Goal: Task Accomplishment & Management: Use online tool/utility

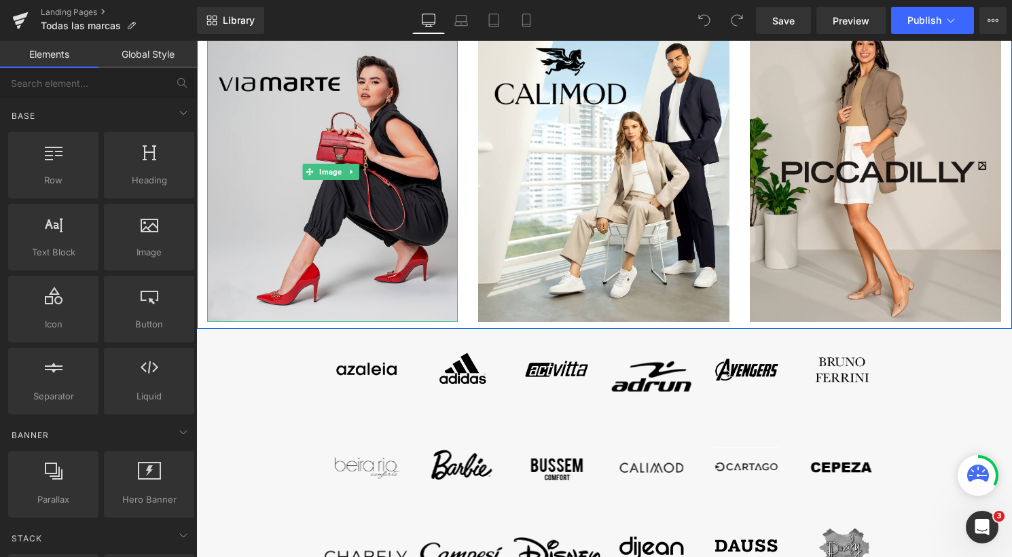
scroll to position [291, 0]
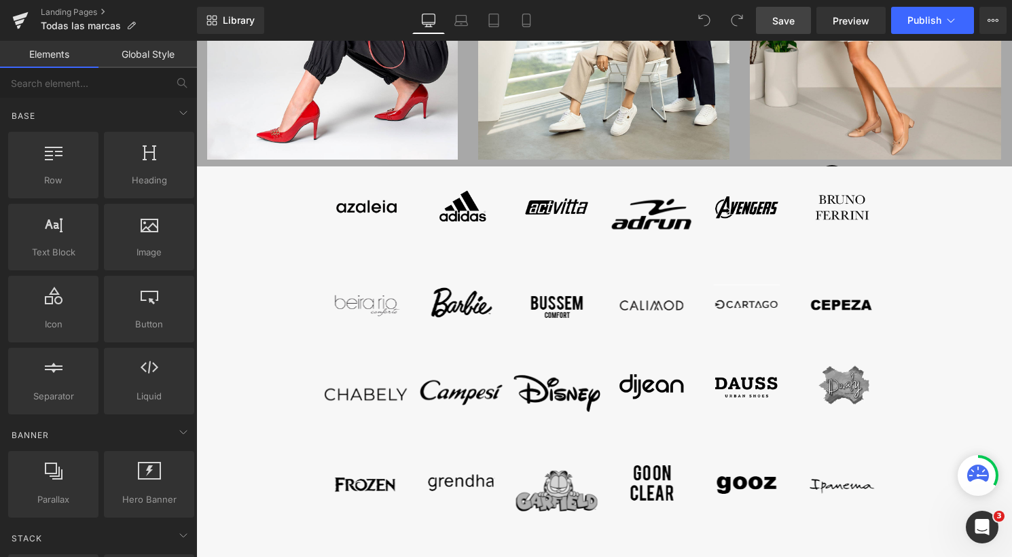
click at [774, 22] on span "Save" at bounding box center [783, 21] width 22 height 14
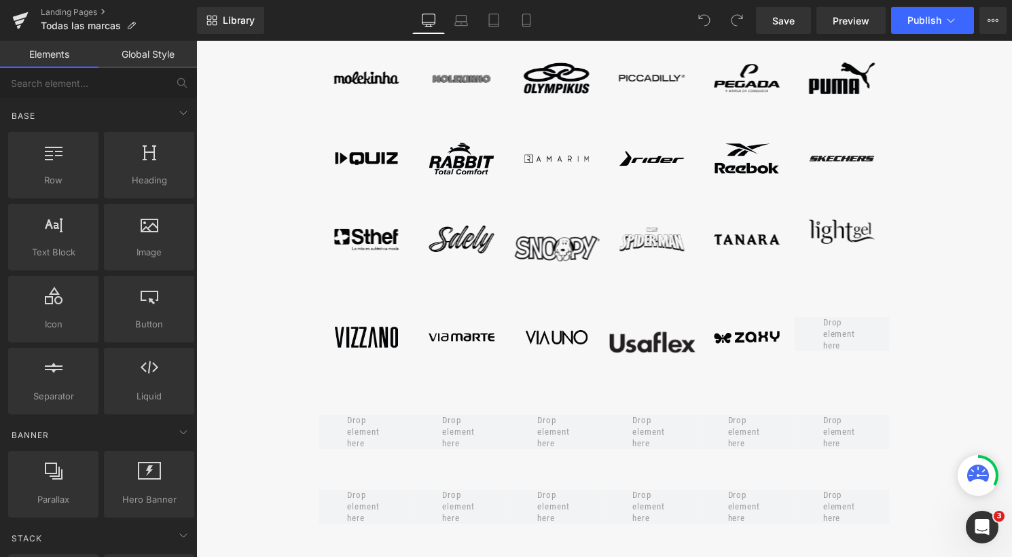
scroll to position [1034, 0]
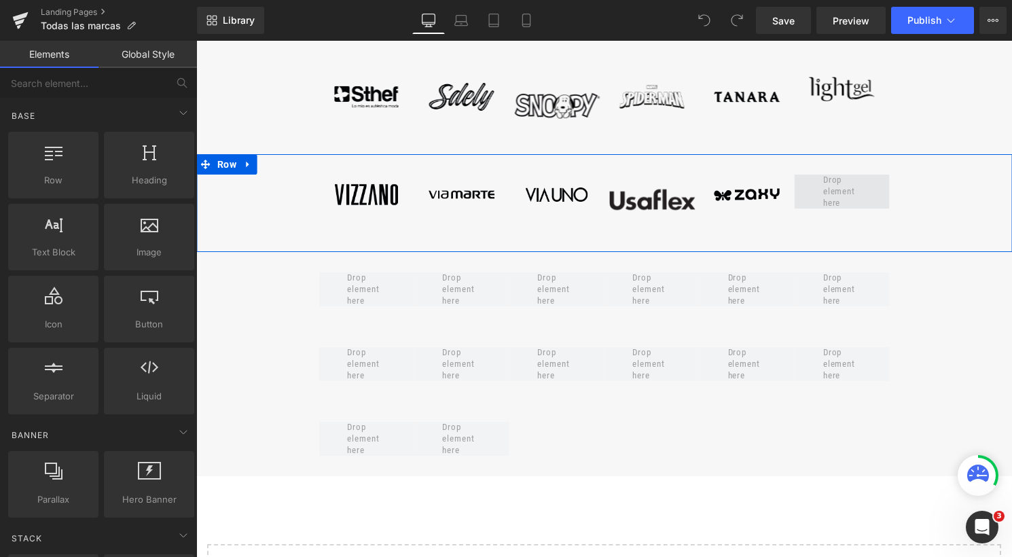
click at [849, 199] on span at bounding box center [842, 191] width 48 height 41
click at [835, 213] on span at bounding box center [842, 191] width 48 height 41
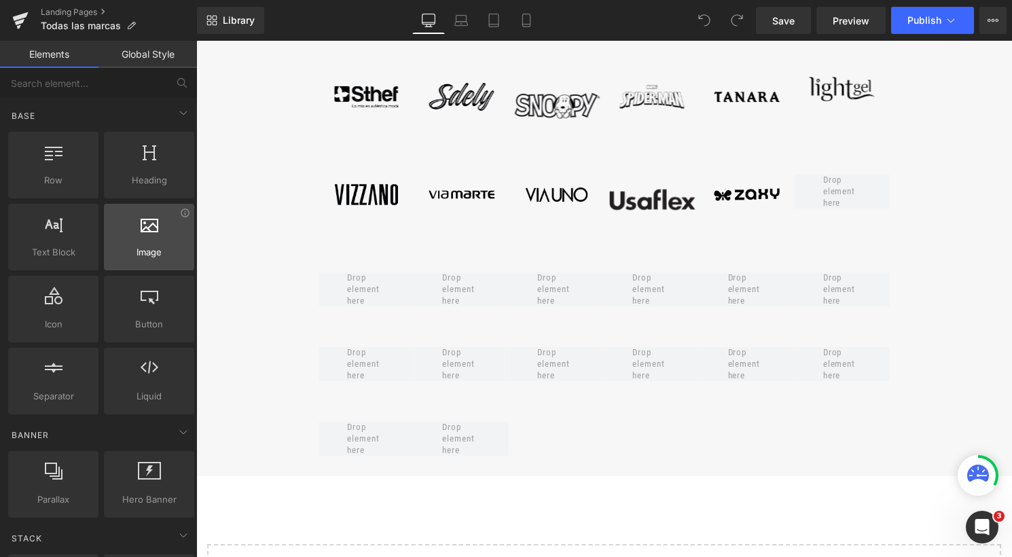
click at [150, 240] on div at bounding box center [149, 230] width 82 height 31
click at [143, 229] on icon at bounding box center [150, 224] width 18 height 18
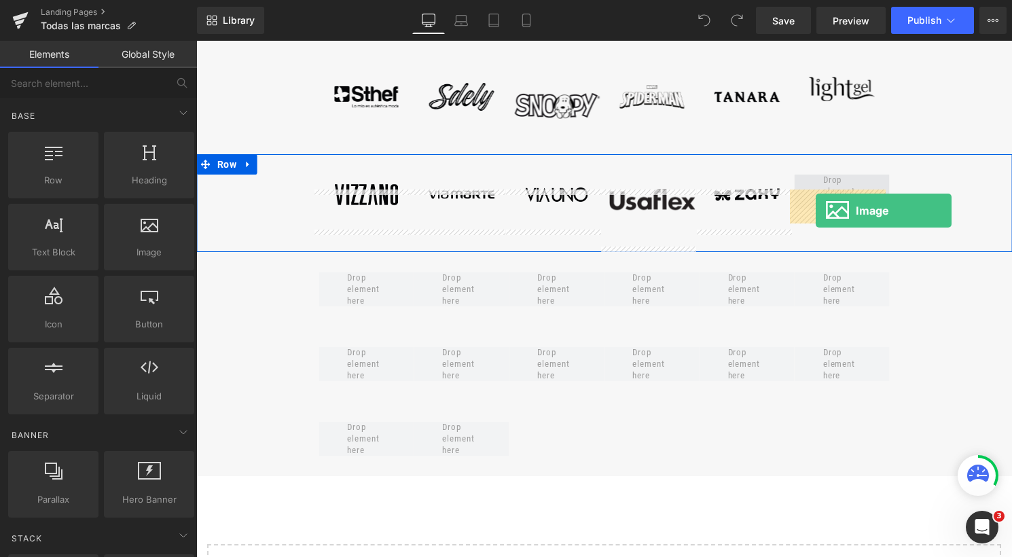
drag, startPoint x: 340, startPoint y: 270, endPoint x: 816, endPoint y: 211, distance: 479.8
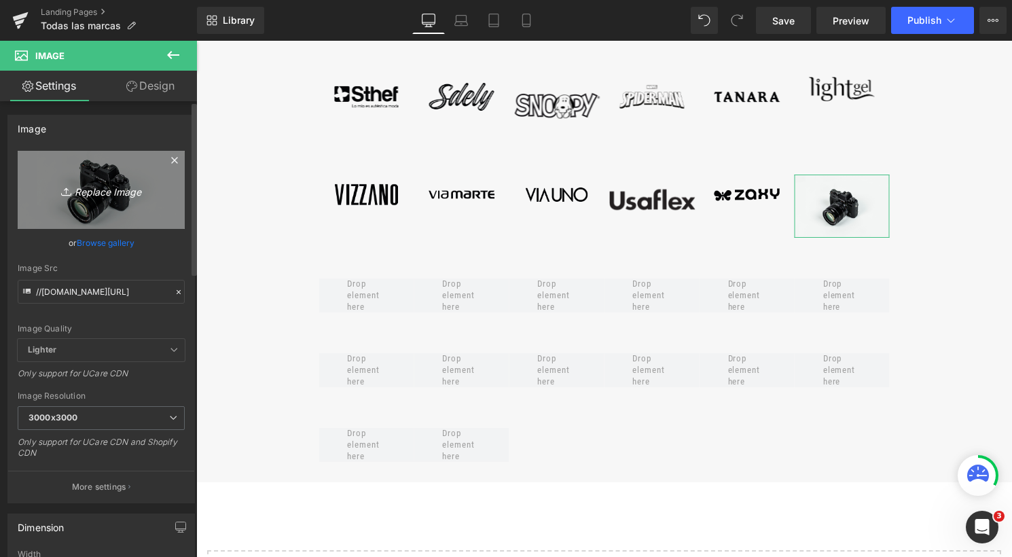
click at [97, 181] on icon "Replace Image" at bounding box center [101, 189] width 109 height 17
type input "C:\fakepath\logo.mayoral.negro.png"
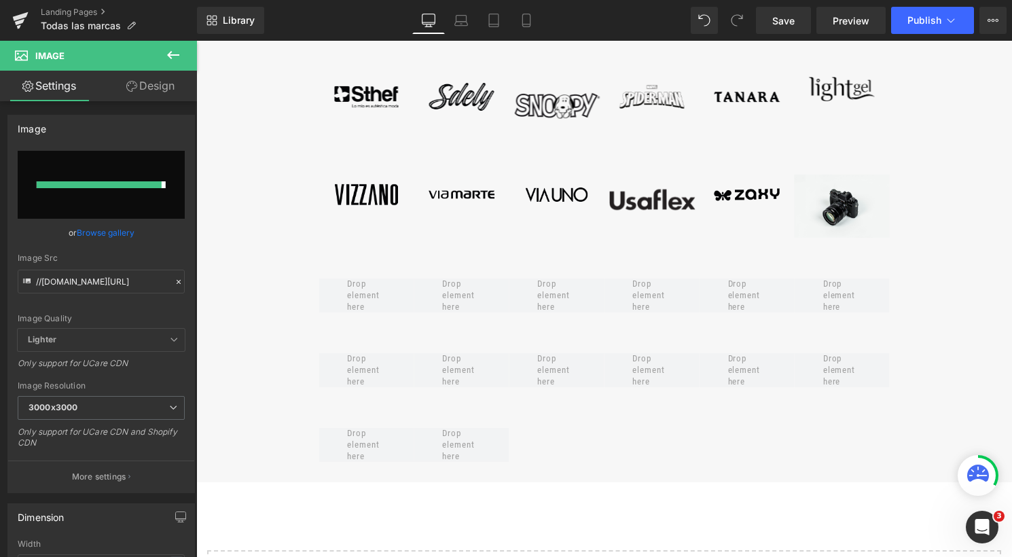
type input "[URL][DOMAIN_NAME]"
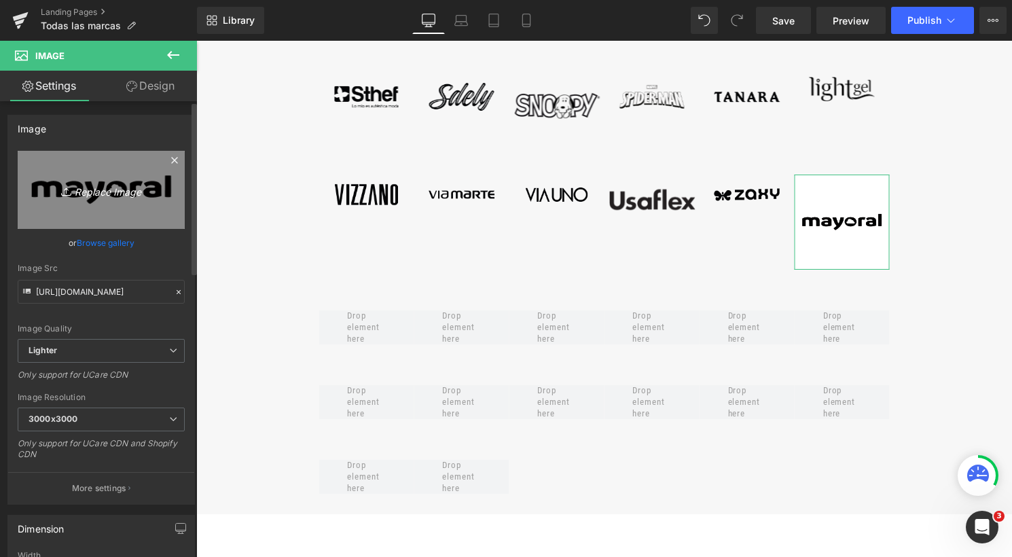
click at [96, 192] on icon "Replace Image" at bounding box center [101, 189] width 109 height 17
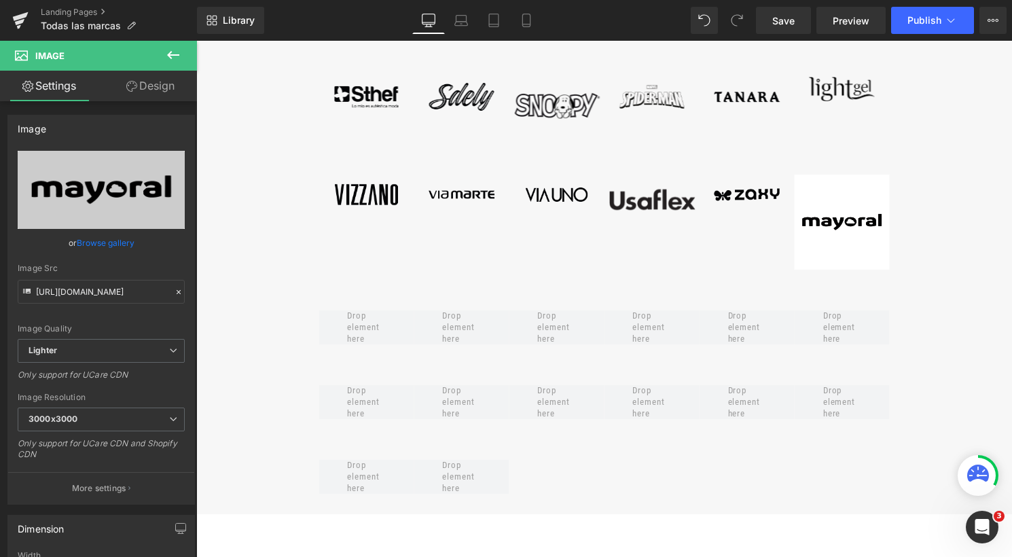
type input "C:\fakepath\logo.mayoral.perú.negro.png"
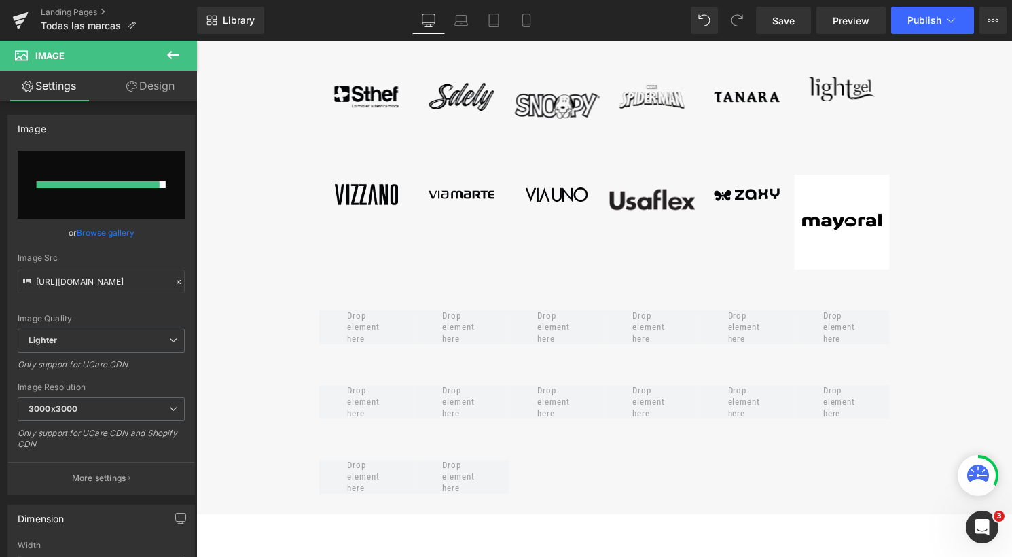
type input "[URL][DOMAIN_NAME]"
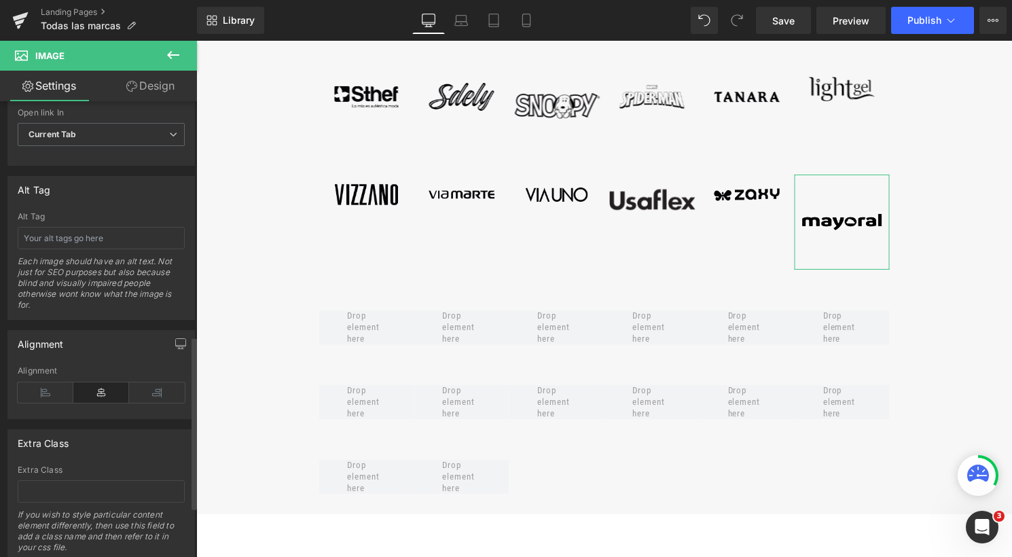
scroll to position [516, 0]
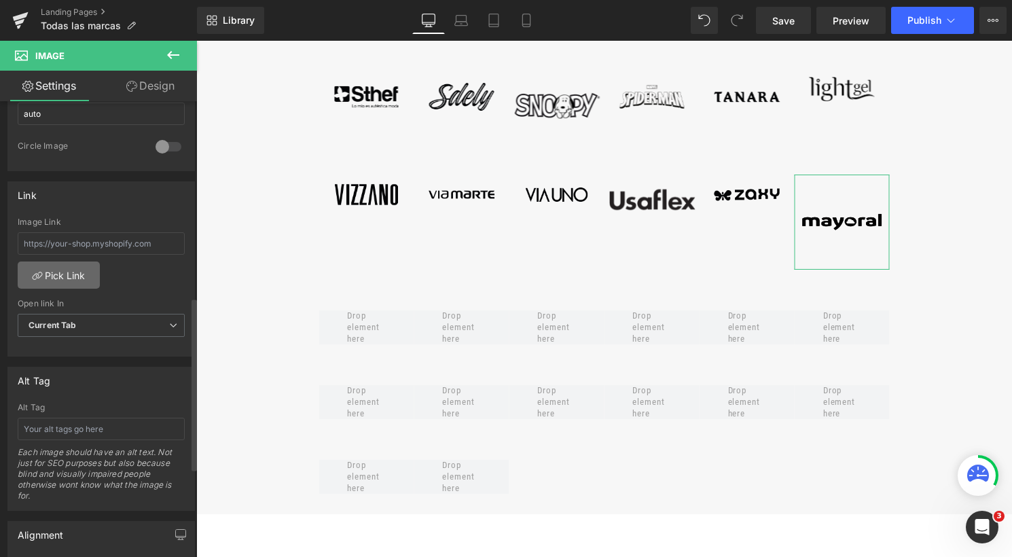
click at [71, 270] on link "Pick Link" at bounding box center [59, 274] width 82 height 27
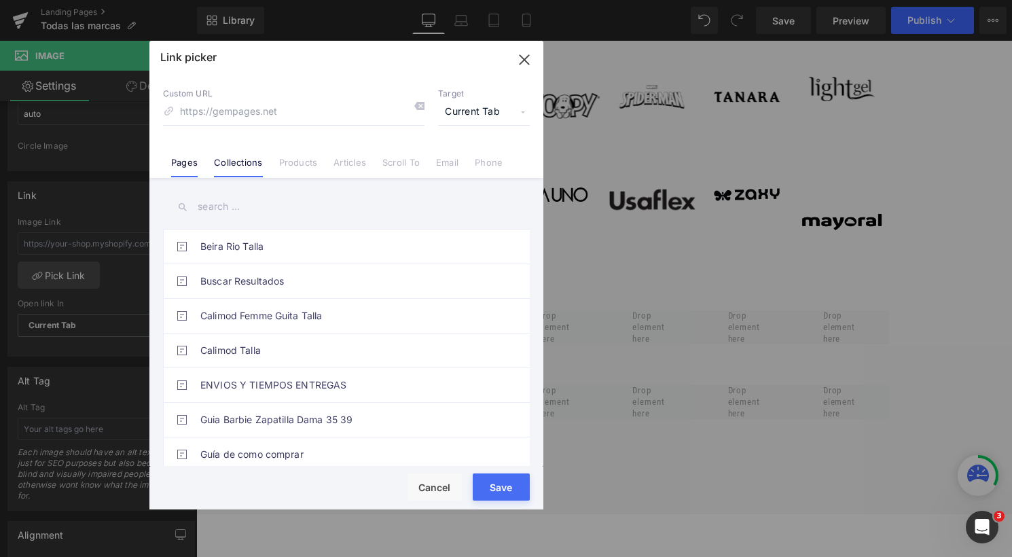
click at [250, 168] on link "Collections" at bounding box center [238, 167] width 48 height 20
click at [250, 115] on input at bounding box center [293, 112] width 261 height 26
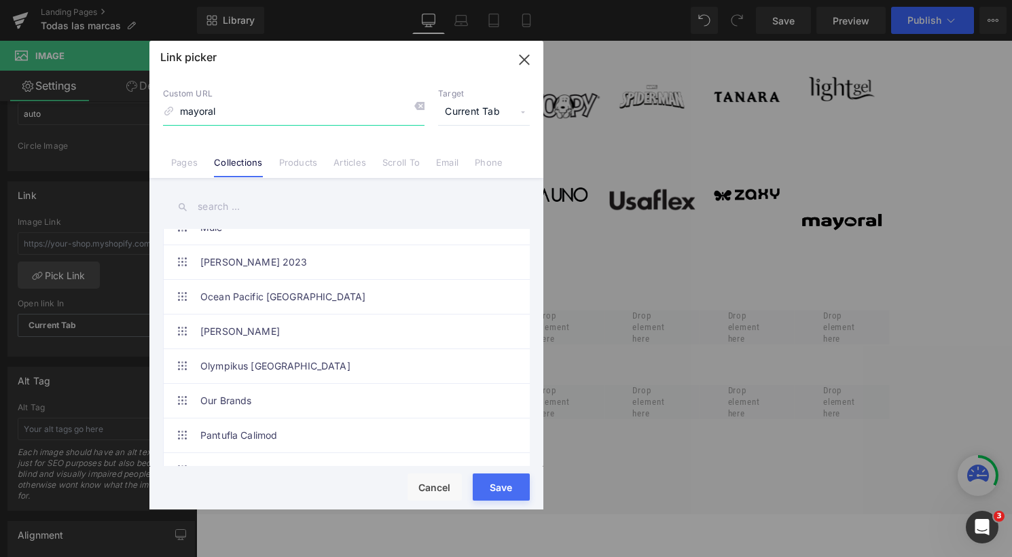
scroll to position [2813, 0]
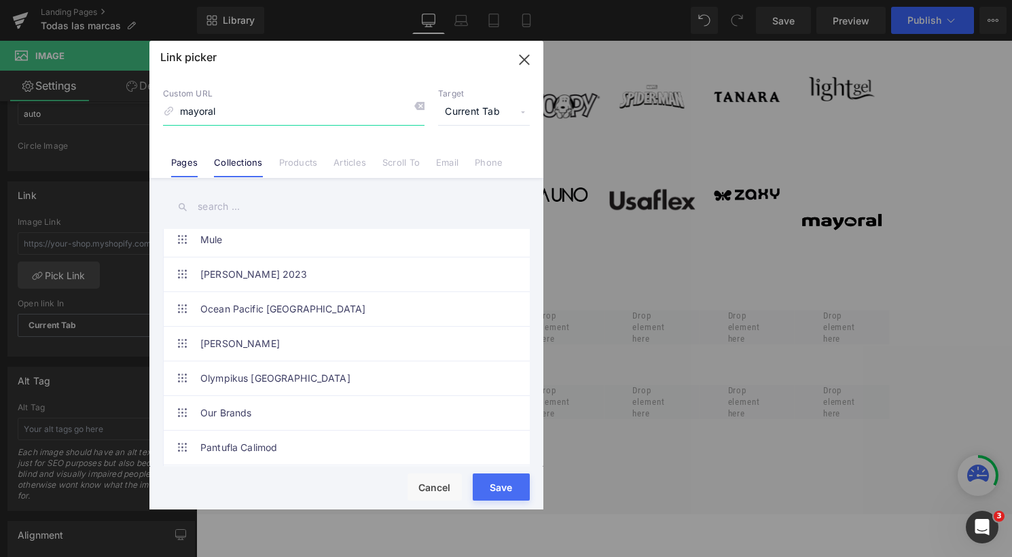
type input "mayoral"
click at [192, 162] on link "Pages" at bounding box center [184, 167] width 26 height 20
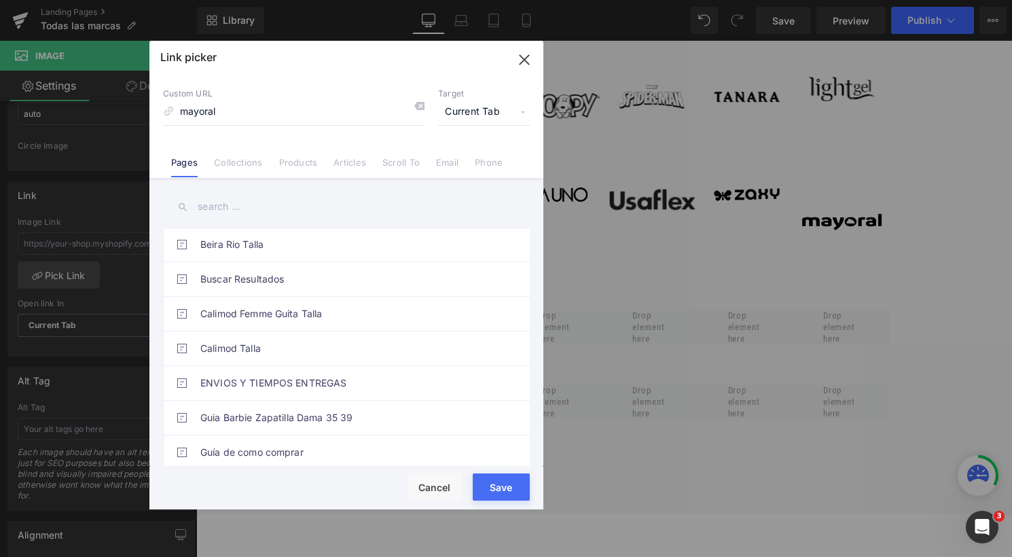
scroll to position [3, 0]
click at [249, 111] on input "mayoral" at bounding box center [293, 112] width 261 height 26
click at [421, 111] on div at bounding box center [414, 108] width 20 height 18
click at [257, 204] on input "text" at bounding box center [346, 207] width 367 height 31
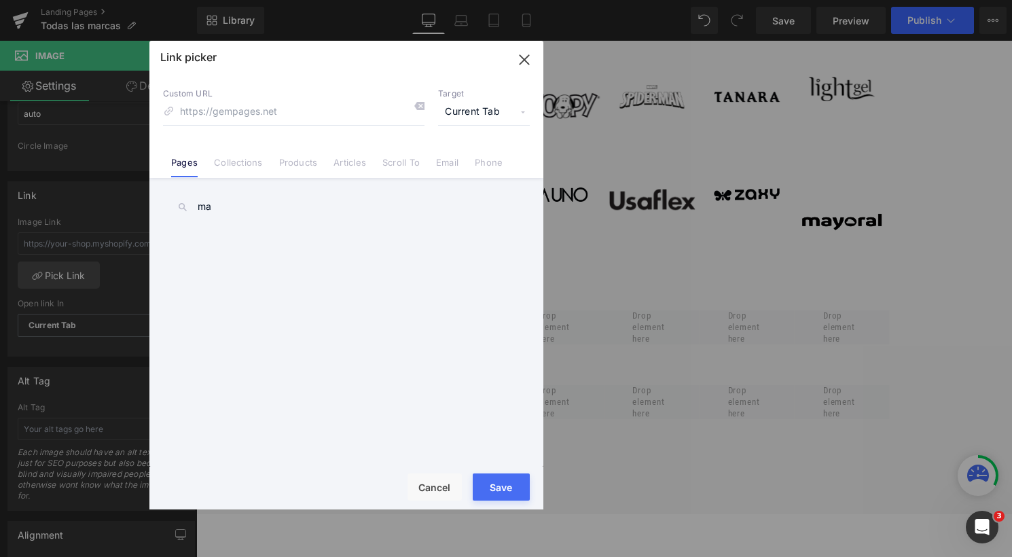
type input "m"
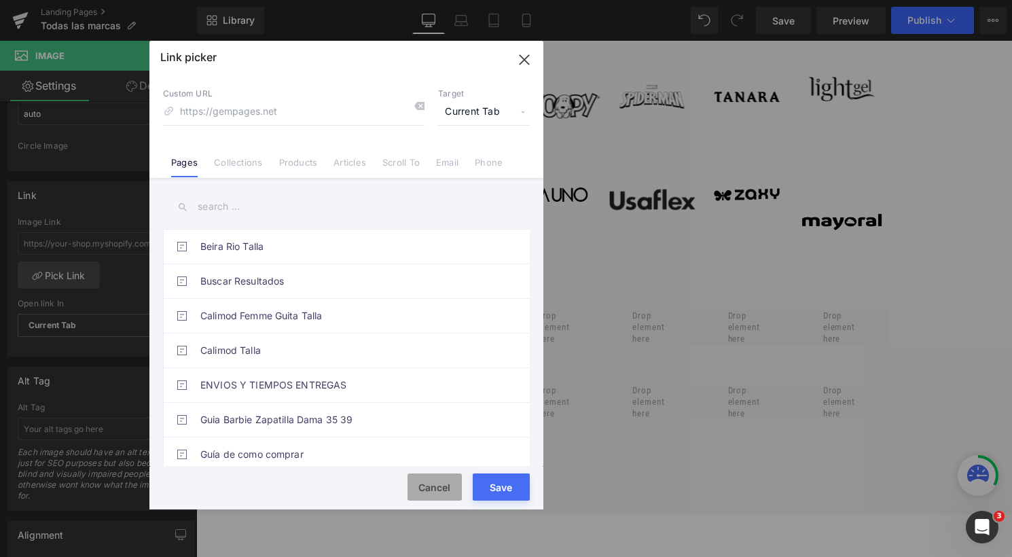
click at [439, 490] on button "Cancel" at bounding box center [435, 486] width 54 height 27
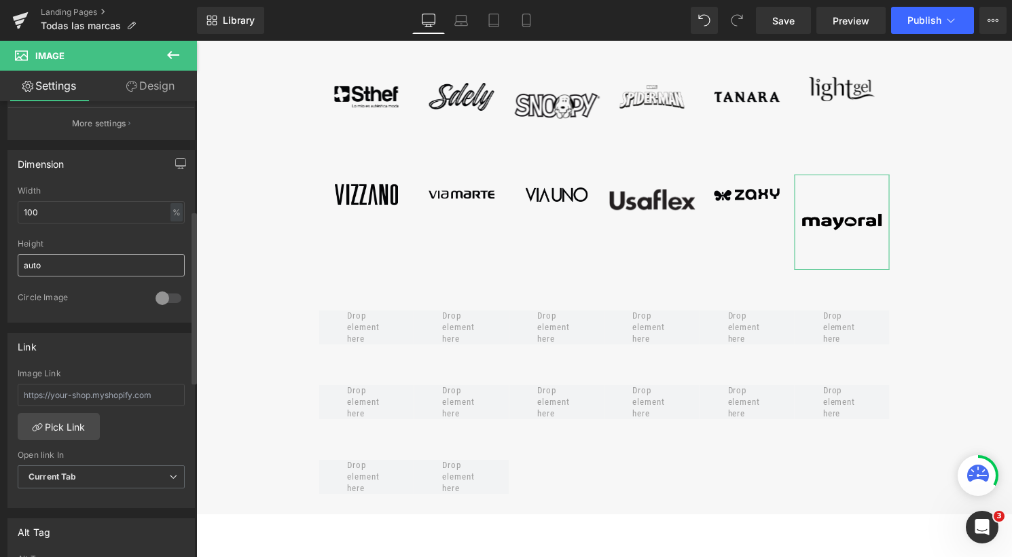
scroll to position [446, 0]
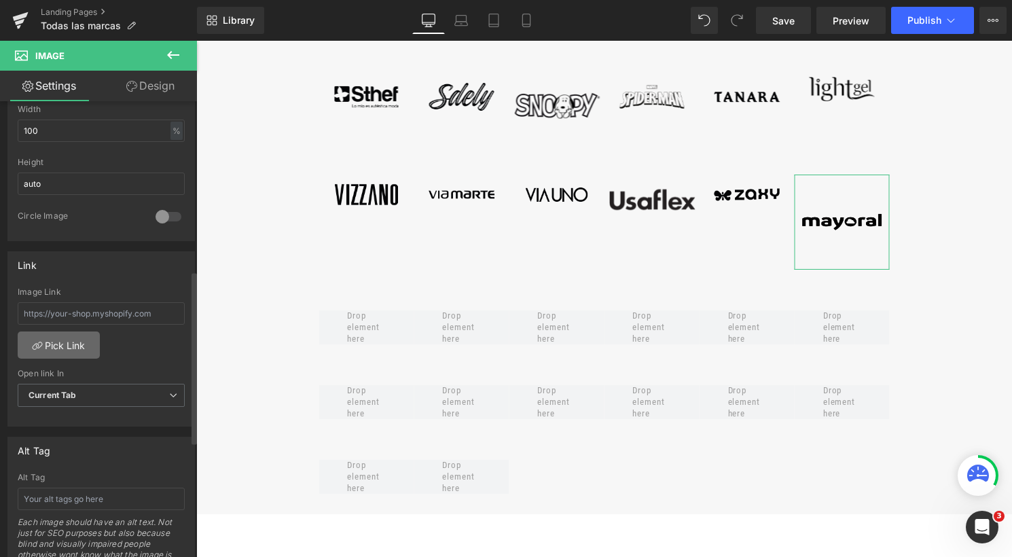
click at [36, 337] on link "Pick Link" at bounding box center [59, 344] width 82 height 27
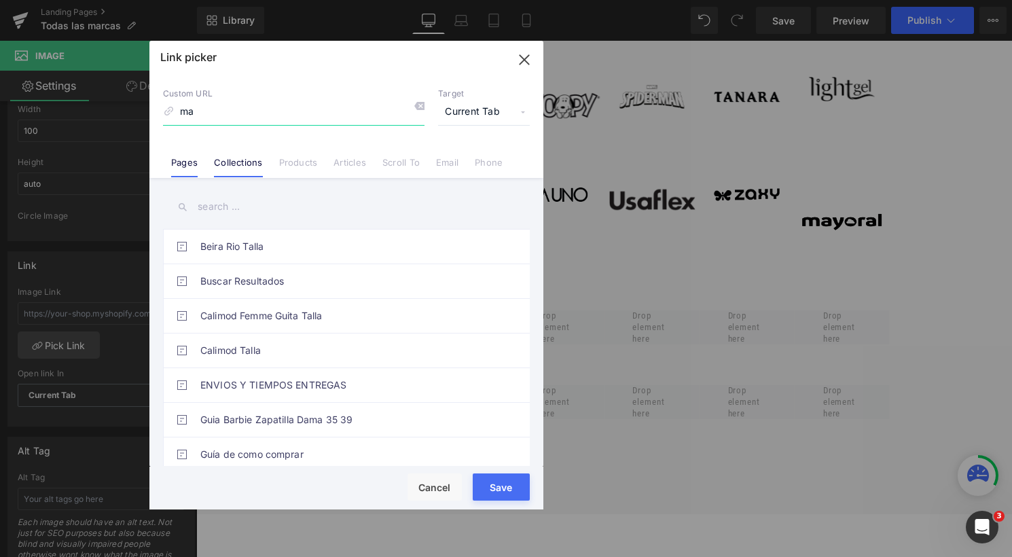
type input "m"
click at [236, 204] on input "text" at bounding box center [346, 207] width 367 height 31
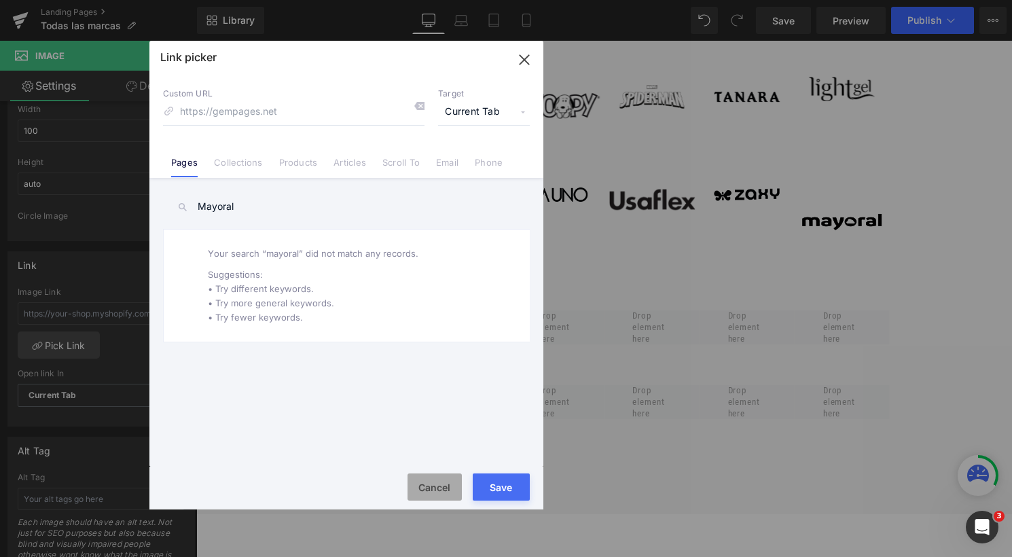
type input "Mayoral"
click at [438, 492] on button "Cancel" at bounding box center [435, 486] width 54 height 27
